Goal: Task Accomplishment & Management: Complete application form

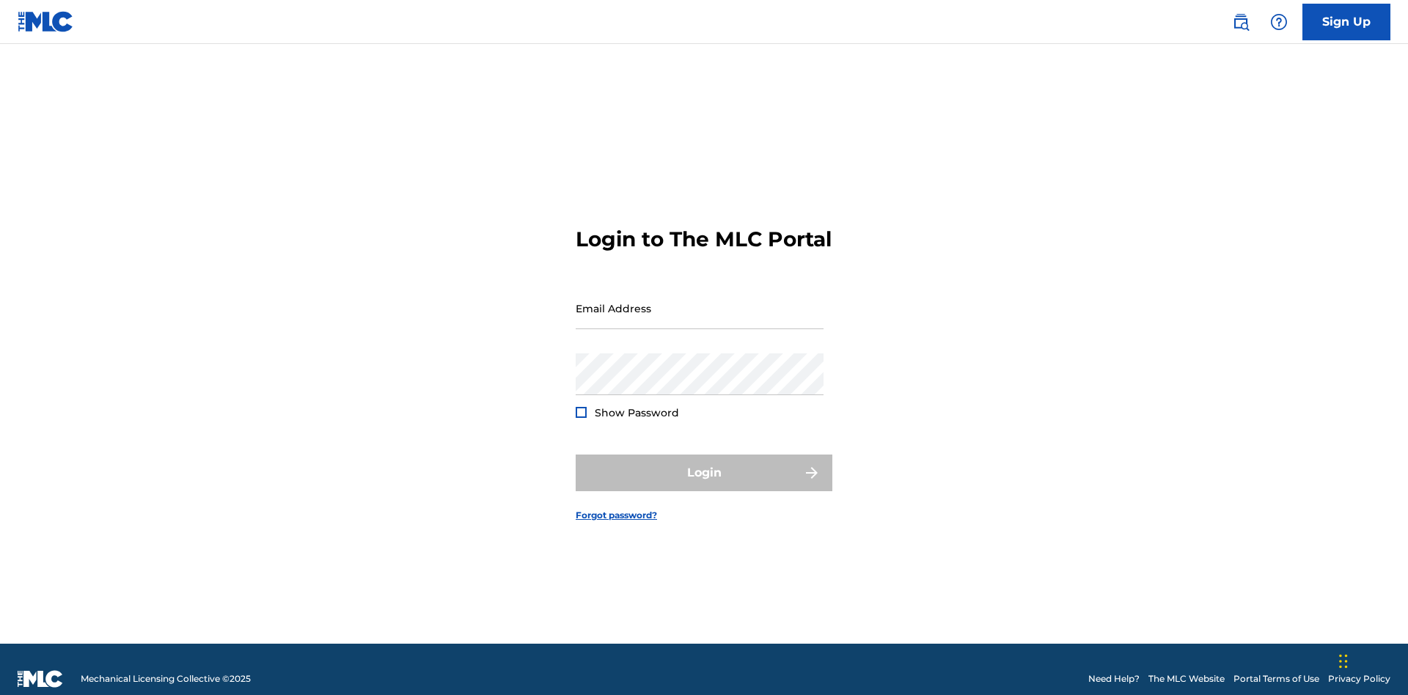
scroll to position [19, 0]
click at [700, 301] on input "Email Address" at bounding box center [700, 309] width 248 height 42
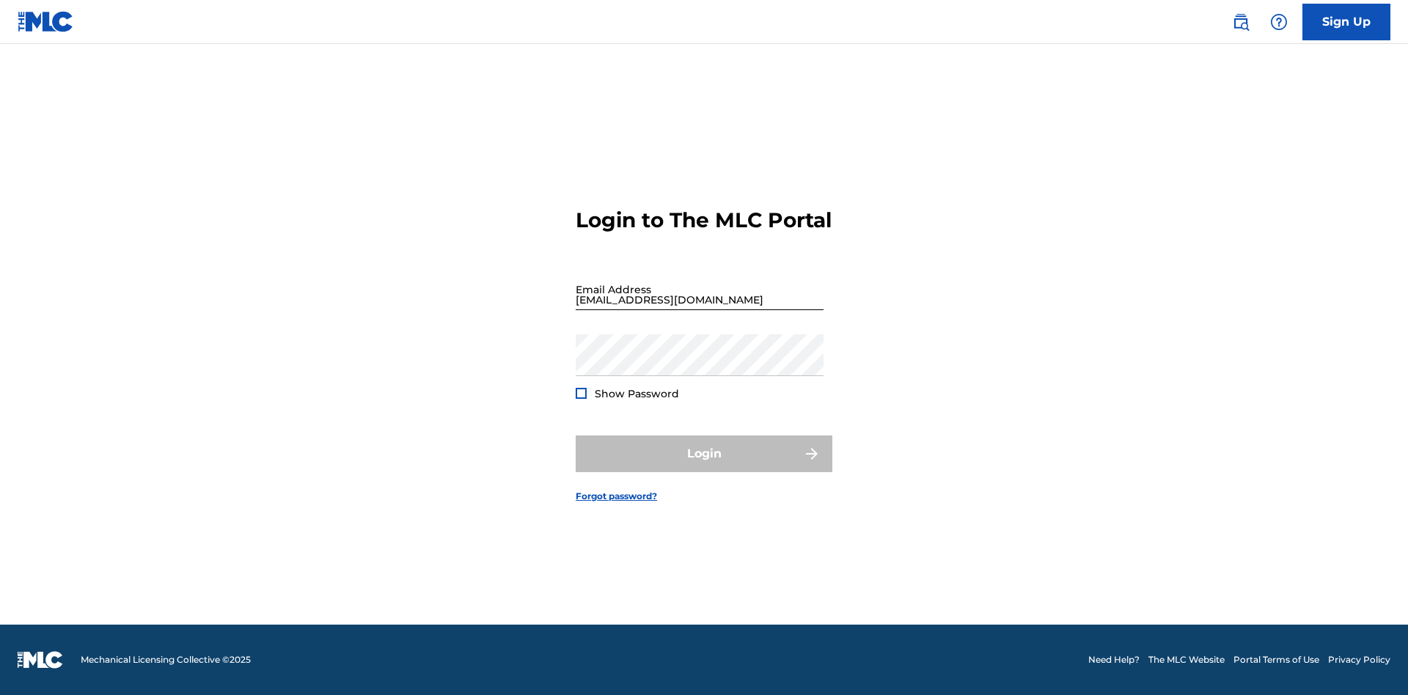
scroll to position [19, 0]
type input "[EMAIL_ADDRESS][DOMAIN_NAME]"
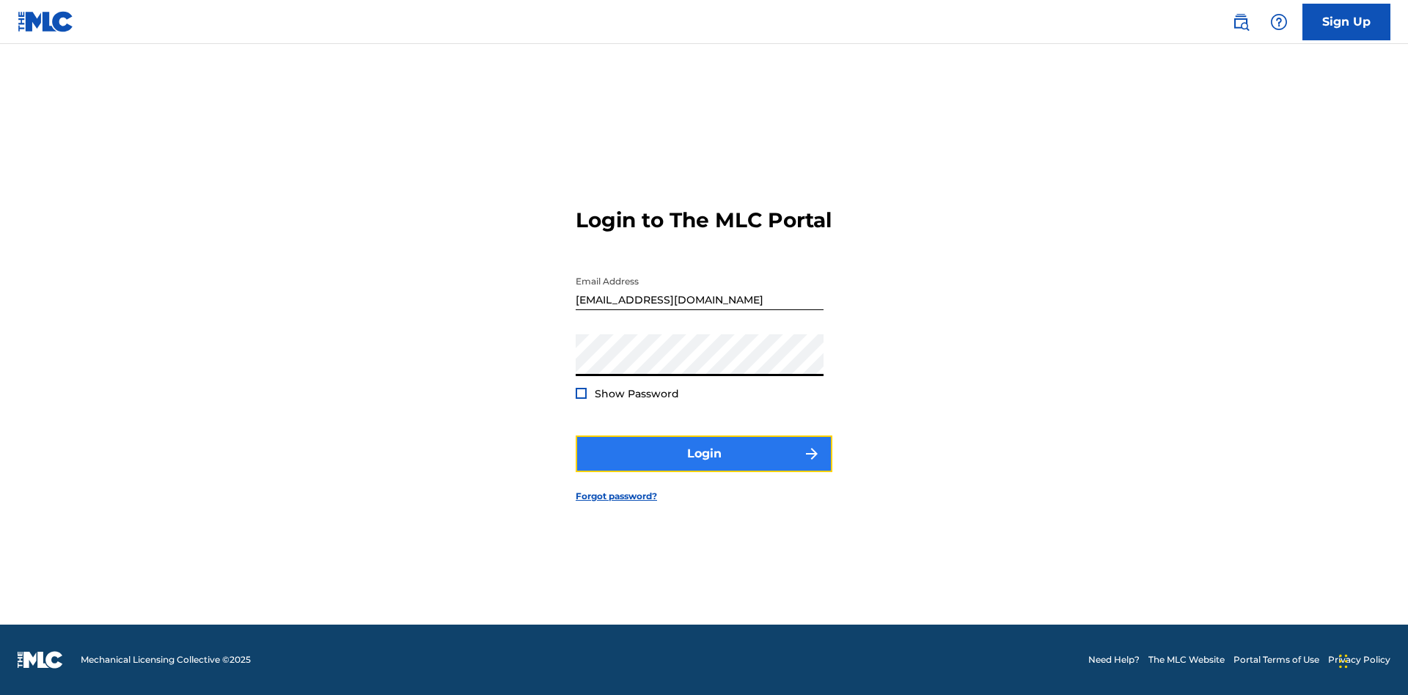
click at [704, 466] on button "Login" at bounding box center [704, 454] width 257 height 37
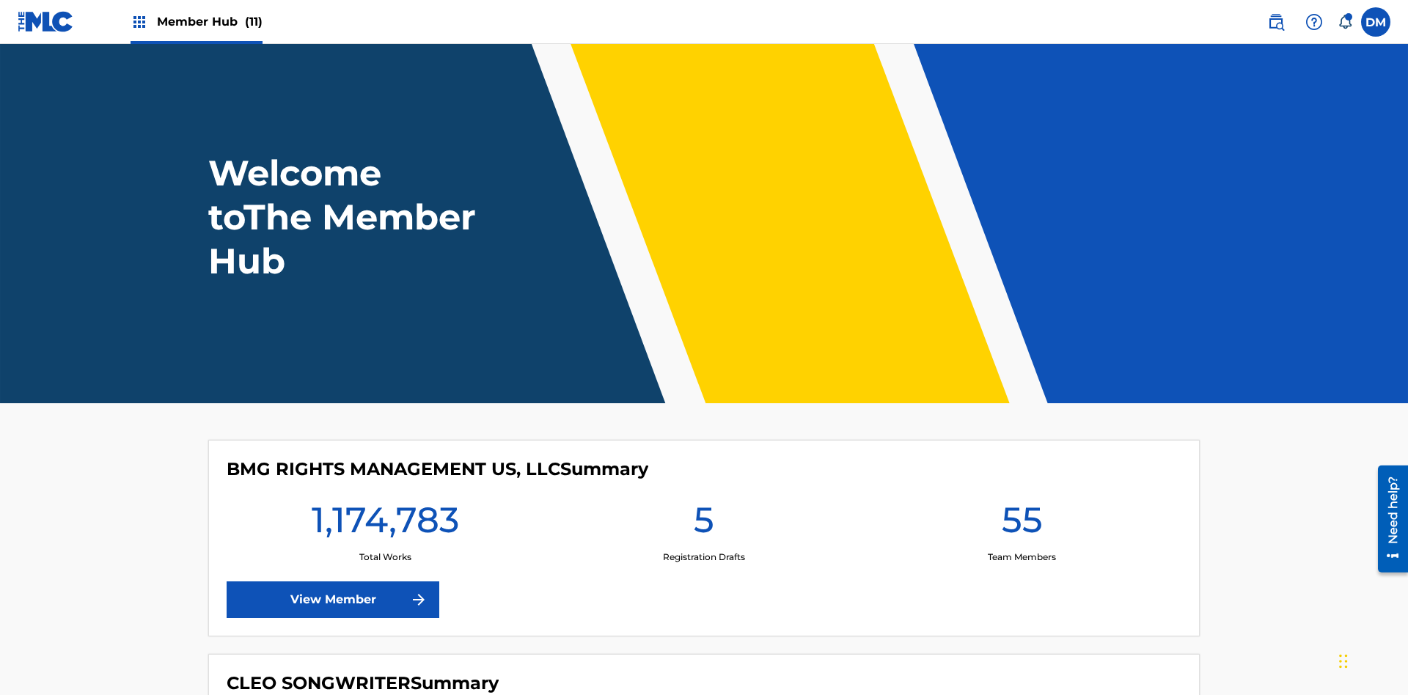
click at [209, 21] on span "Member Hub (11)" at bounding box center [210, 21] width 106 height 17
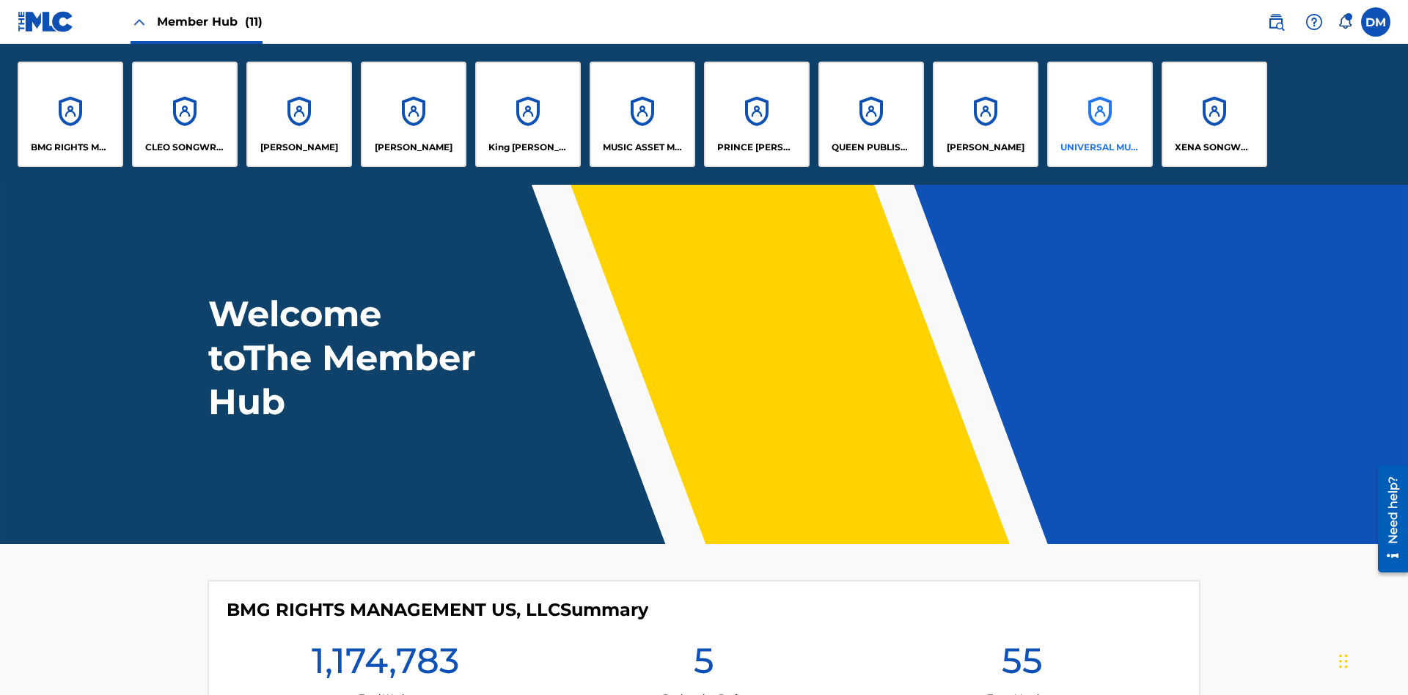
click at [1099, 147] on p "UNIVERSAL MUSIC PUB GROUP" at bounding box center [1101, 147] width 80 height 13
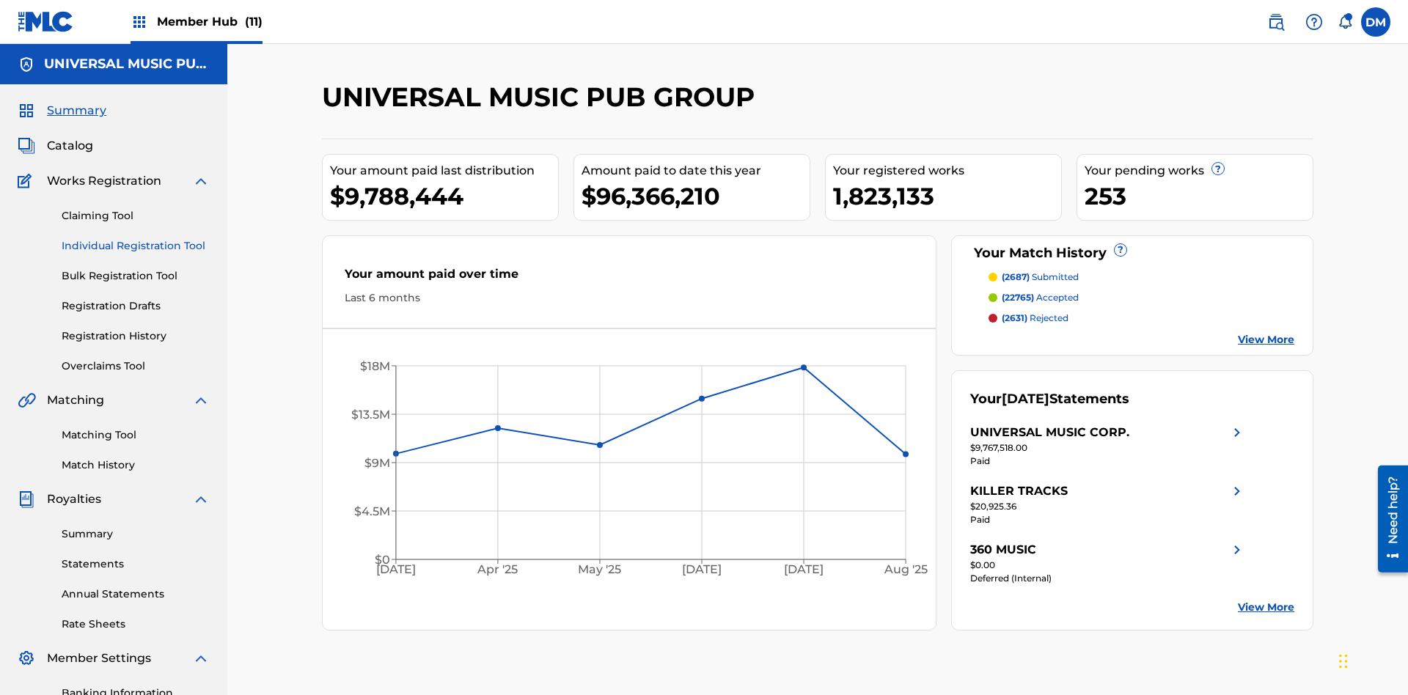
click at [136, 238] on link "Individual Registration Tool" at bounding box center [136, 245] width 148 height 15
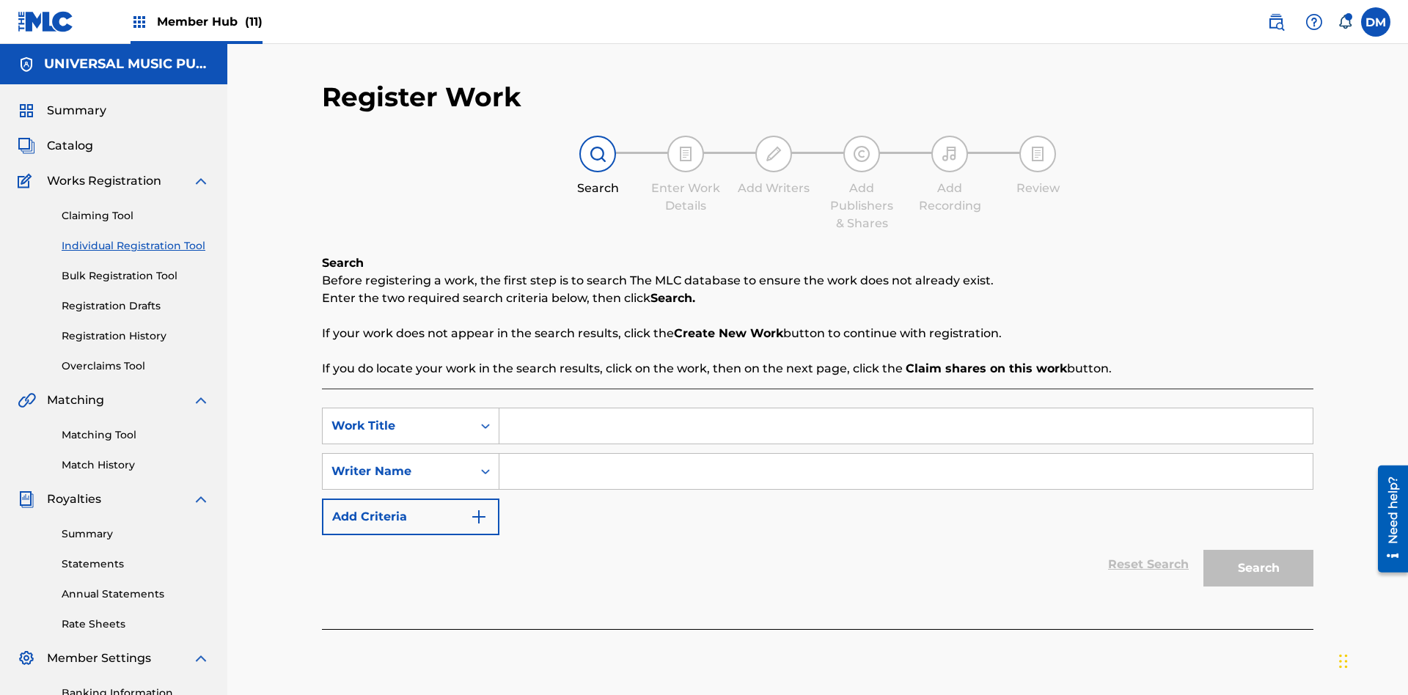
click at [906, 409] on input "Search Form" at bounding box center [906, 426] width 813 height 35
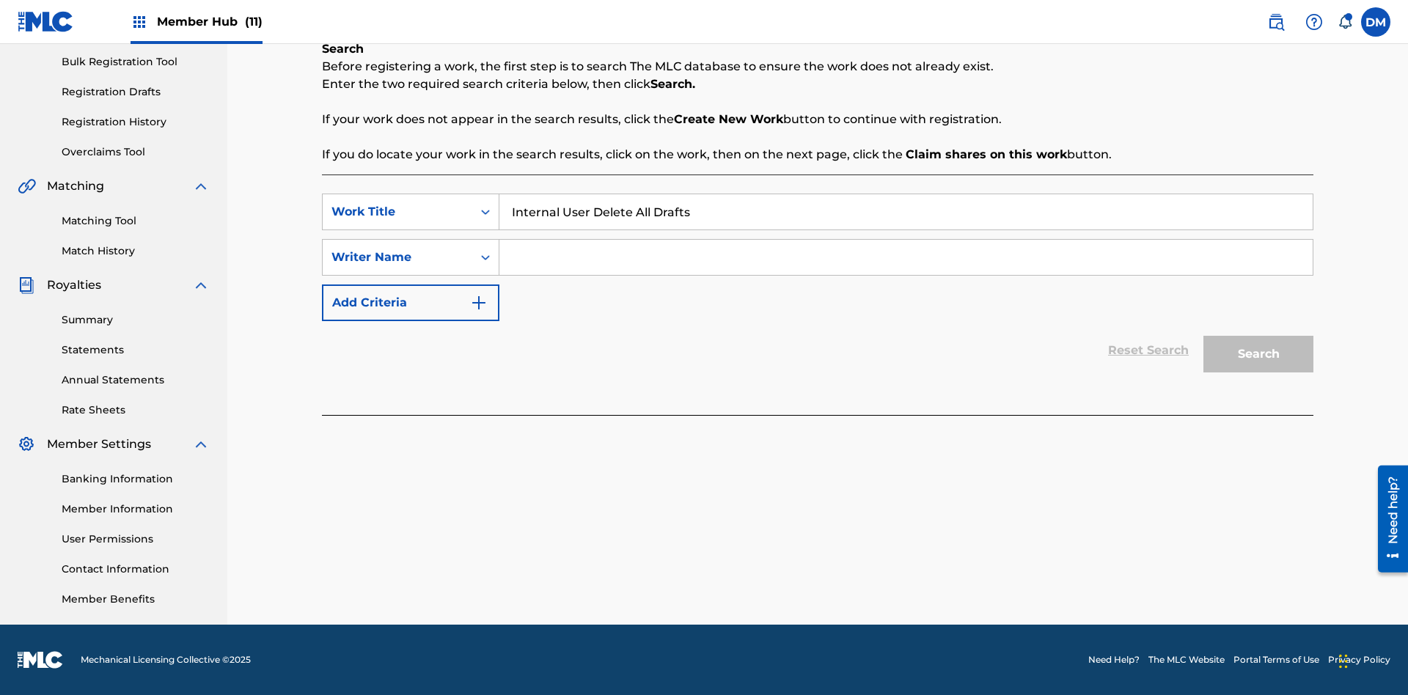
type input "Internal User Delete All Drafts"
click at [906, 257] on input "Search Form" at bounding box center [906, 257] width 813 height 35
type input "Test"
click at [1259, 354] on button "Search" at bounding box center [1259, 354] width 110 height 37
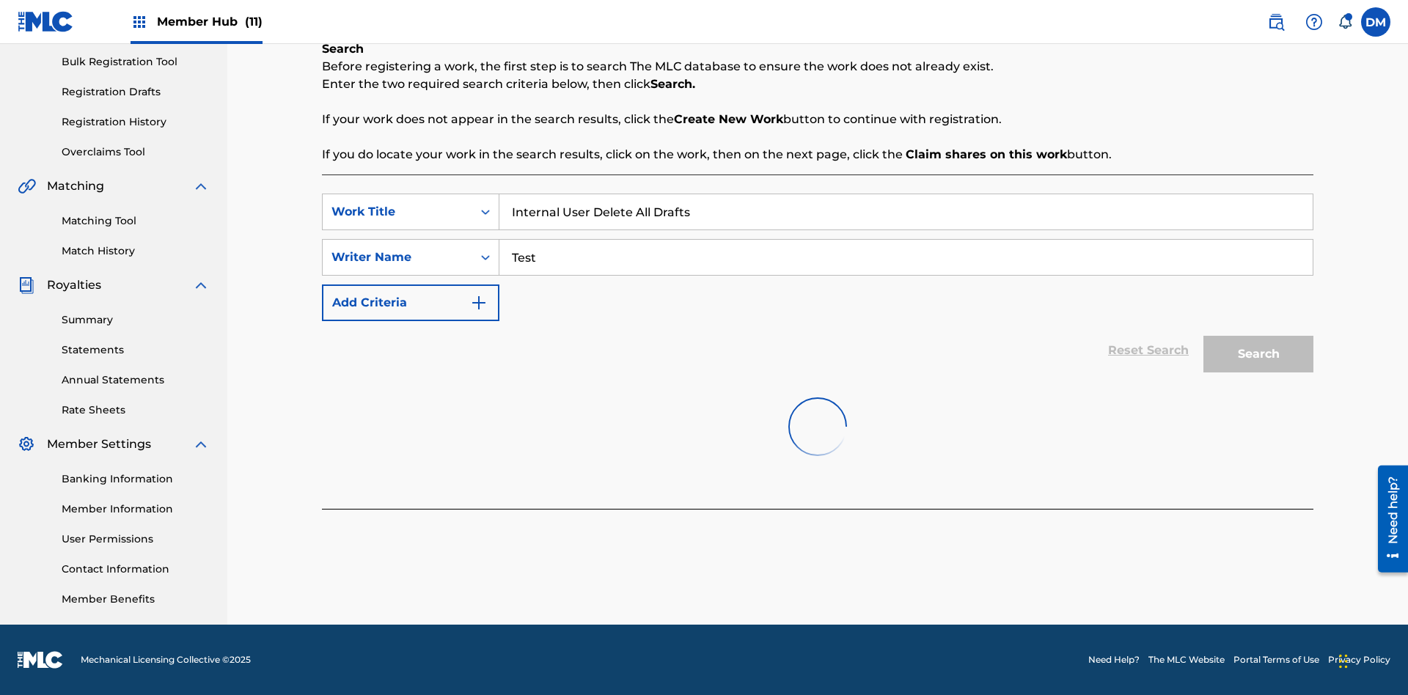
scroll to position [224, 0]
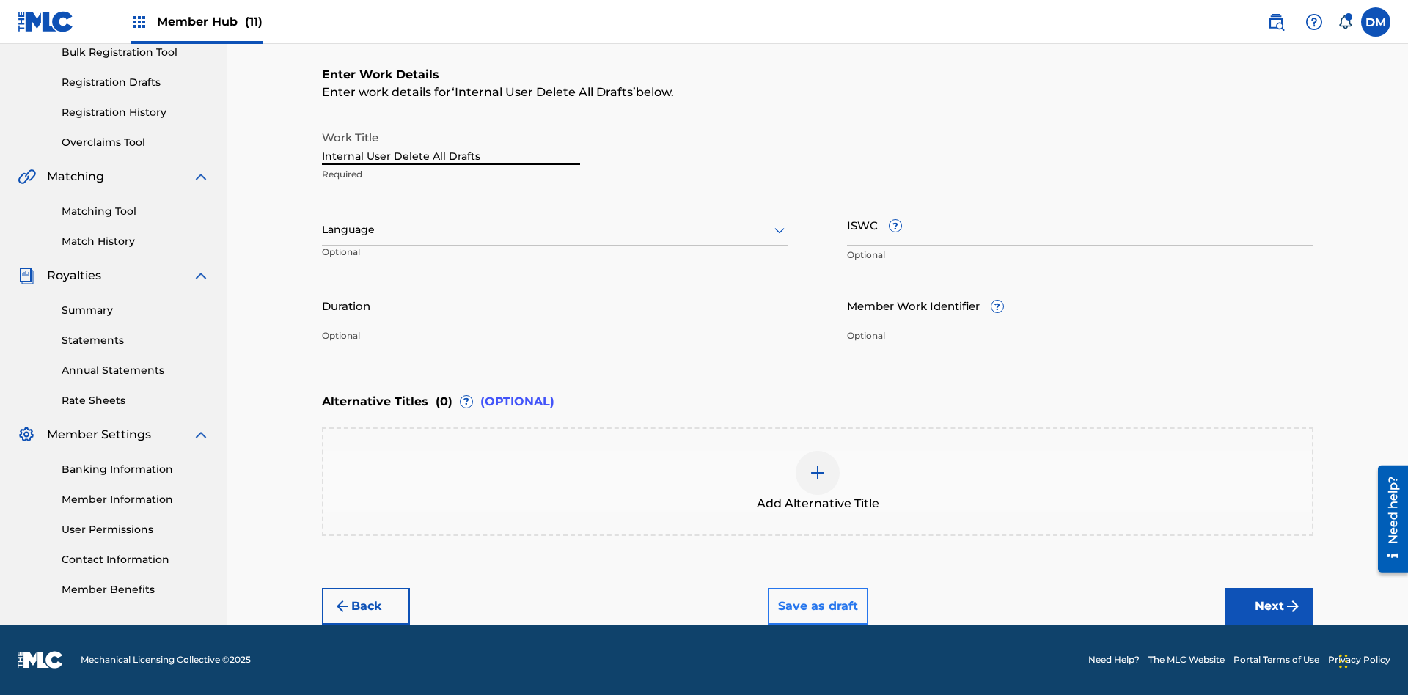
type input "Internal User Delete All Drafts"
click at [817, 606] on button "Save as draft" at bounding box center [818, 606] width 100 height 37
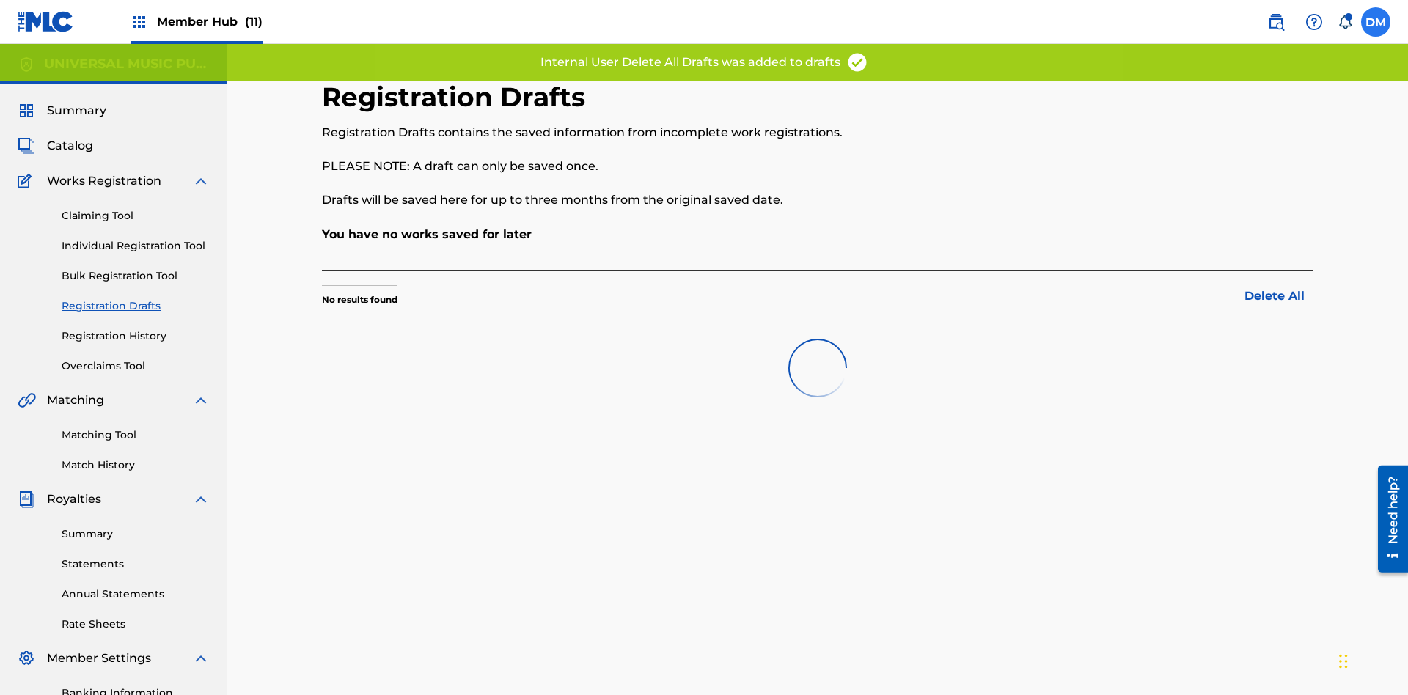
click at [1376, 21] on label at bounding box center [1375, 21] width 29 height 29
click at [1376, 22] on input "DM Duke McTesterson duke.mctesterson@gmail.com Notification Preferences Profile…" at bounding box center [1376, 22] width 0 height 0
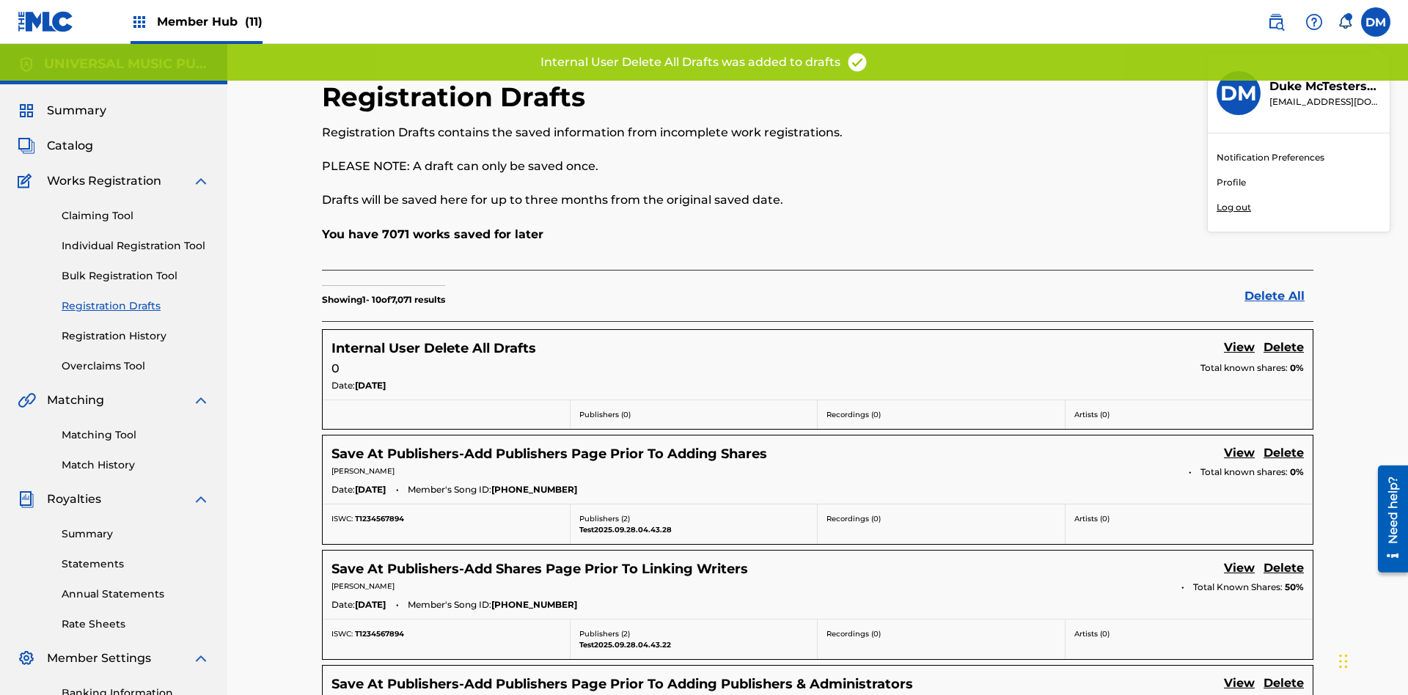
click at [1234, 208] on p "Log out" at bounding box center [1234, 207] width 34 height 13
click at [1376, 22] on input "DM Duke McTesterson duke.mctesterson@gmail.com Notification Preferences Profile…" at bounding box center [1376, 22] width 0 height 0
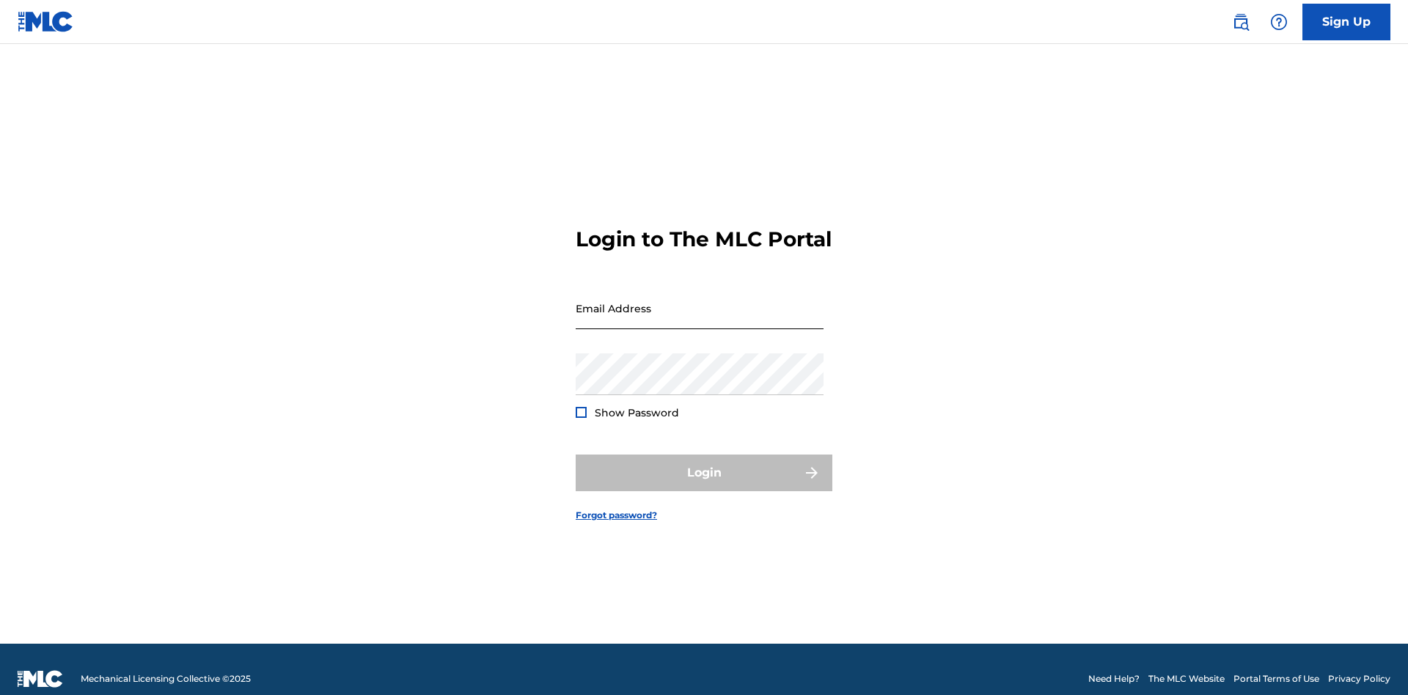
click at [700, 301] on input "Email Address" at bounding box center [700, 309] width 248 height 42
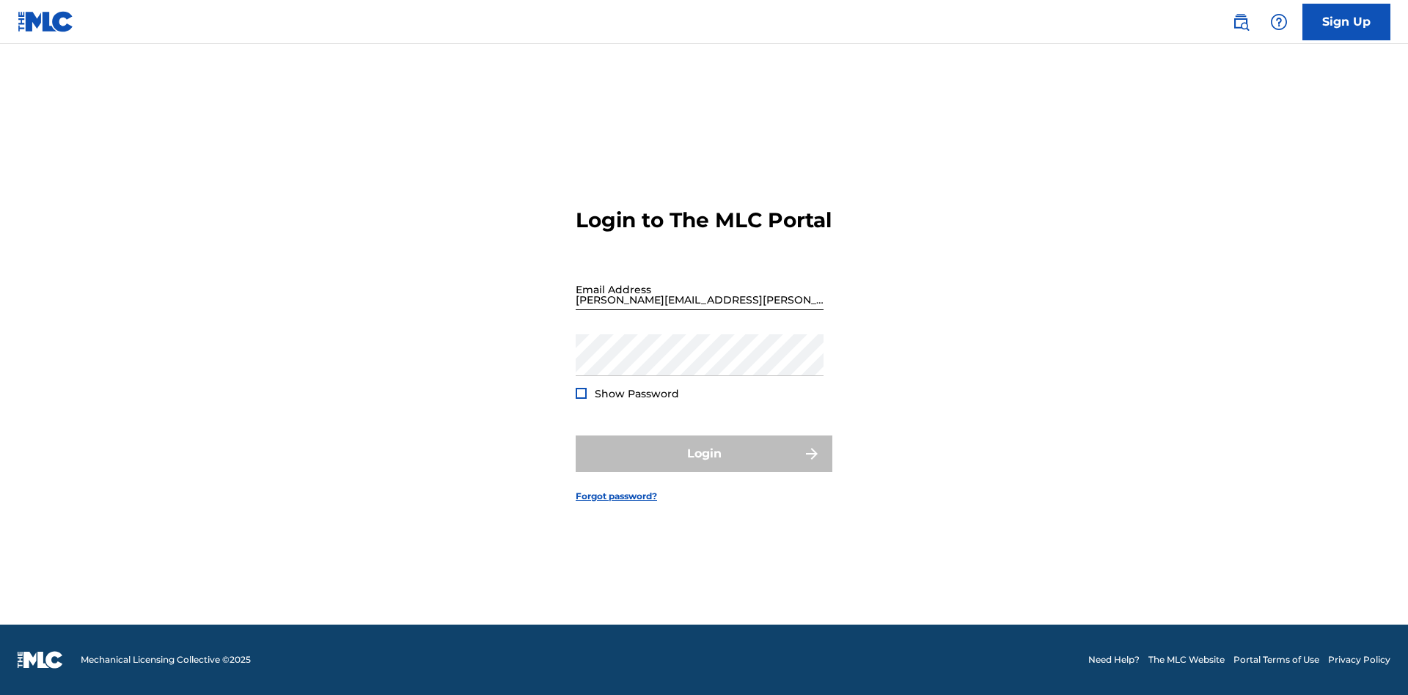
type input "Krystal.Ribble@themlc.com"
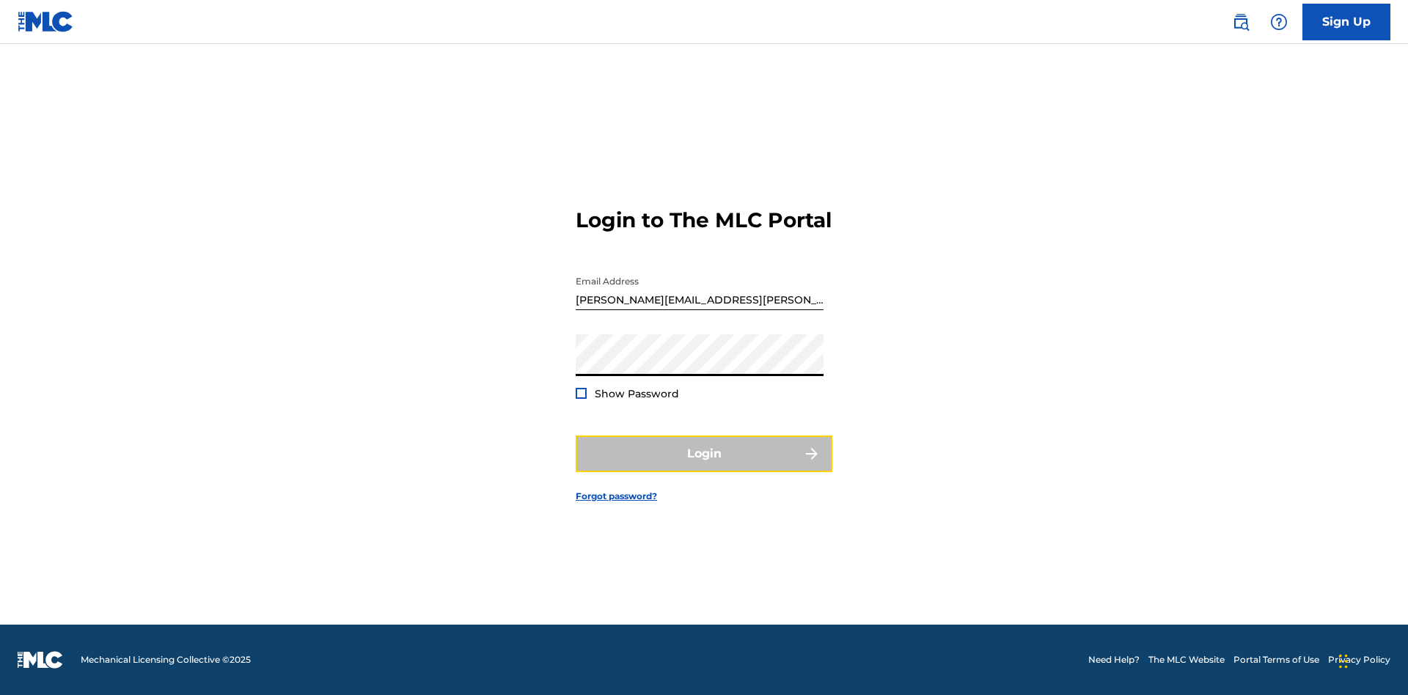
click at [704, 466] on button "Login" at bounding box center [704, 454] width 257 height 37
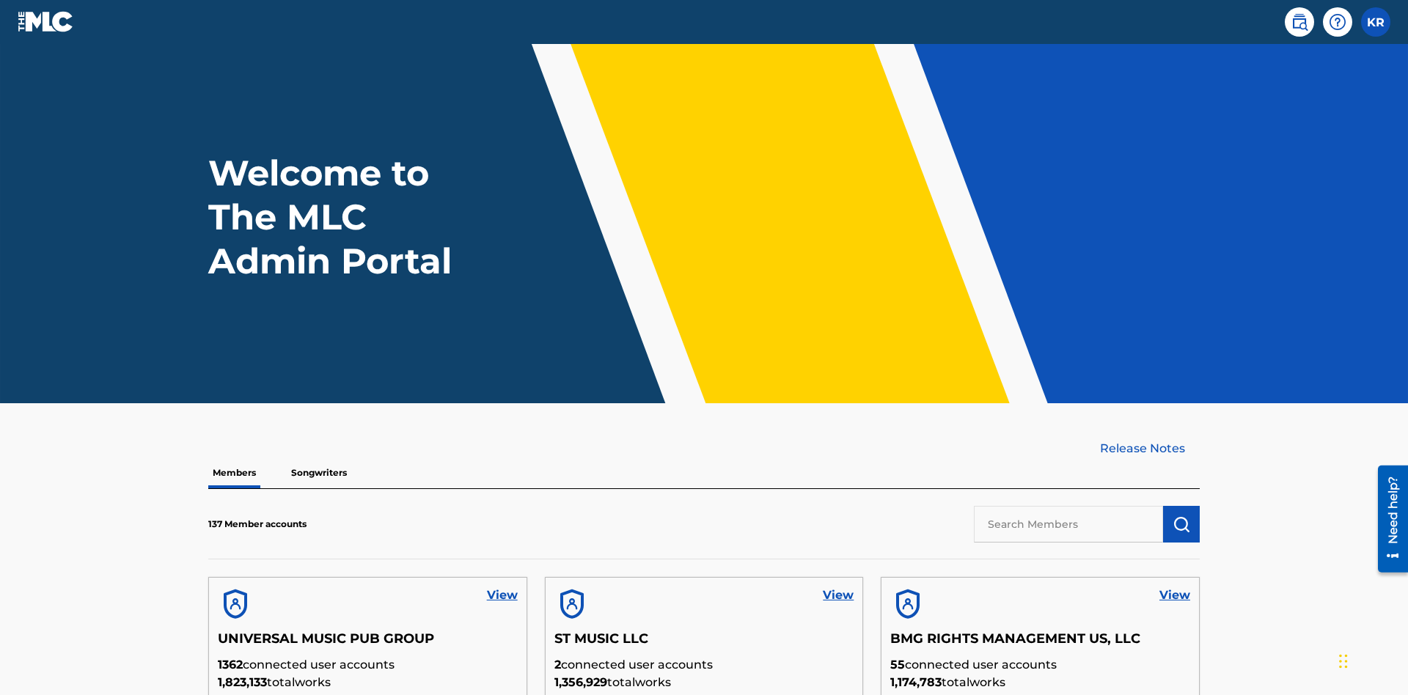
click at [1069, 506] on input "text" at bounding box center [1068, 524] width 189 height 37
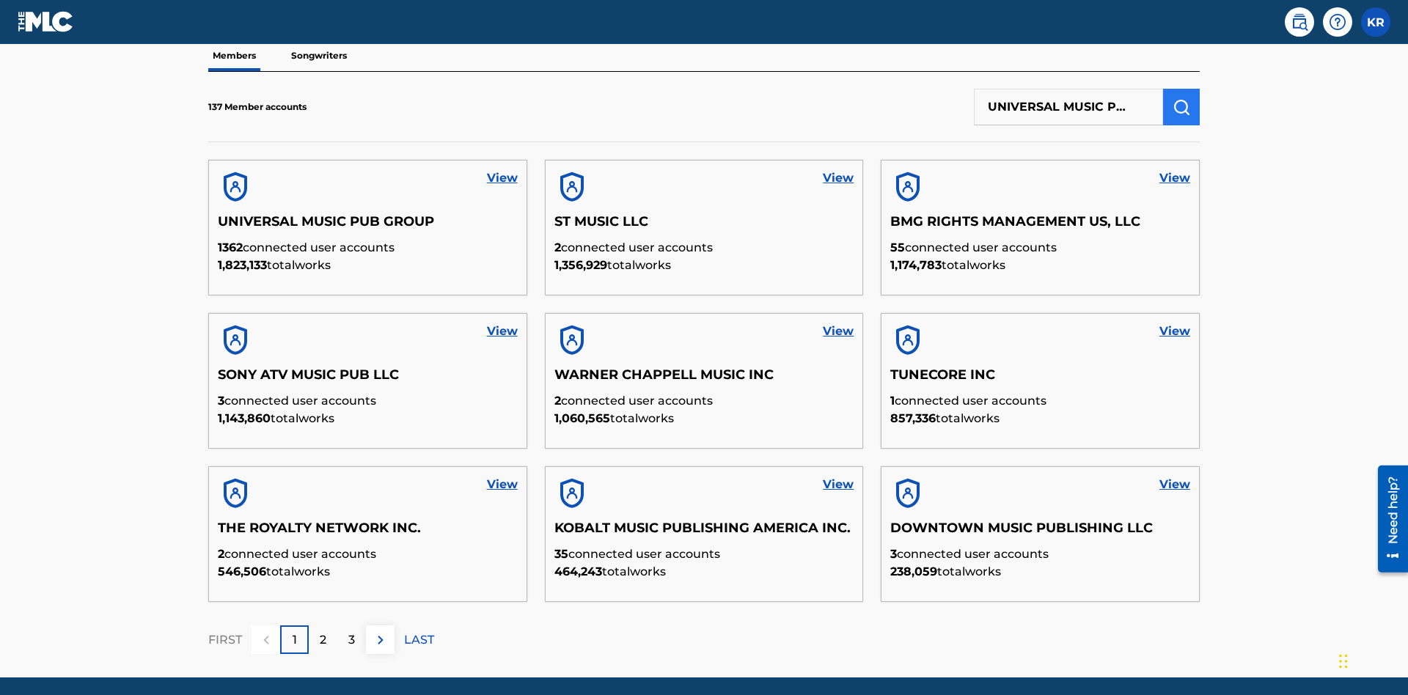
type input "UNIVERSAL MUSIC PUB GROUP"
click at [1182, 98] on img "submit" at bounding box center [1182, 107] width 18 height 18
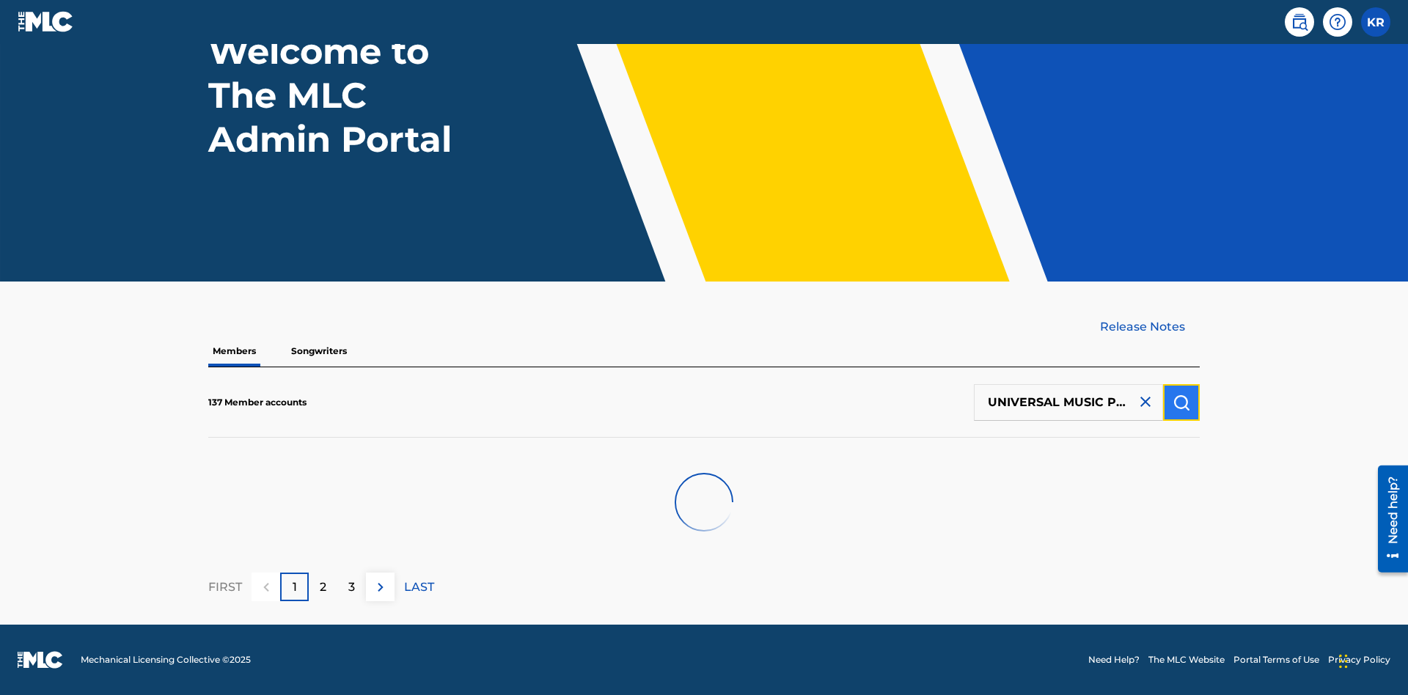
scroll to position [122, 0]
